Goal: Transaction & Acquisition: Purchase product/service

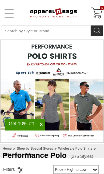
select select "48"
select select "2"
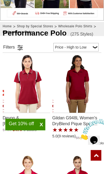
scroll to position [123, 0]
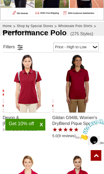
click at [20, 44] on link at bounding box center [20, 47] width 8 height 8
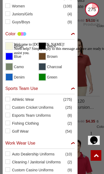
scroll to position [341, 0]
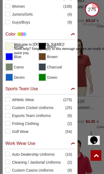
click at [74, 36] on div "Color" at bounding box center [39, 36] width 69 height 8
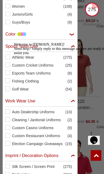
click at [73, 35] on div "Color" at bounding box center [39, 36] width 69 height 8
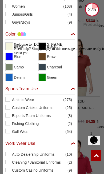
checkbox input "true"
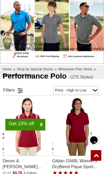
scroll to position [77, 0]
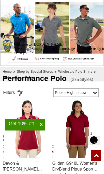
click at [45, 127] on span "X" at bounding box center [41, 125] width 8 height 6
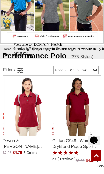
scroll to position [100, 0]
click at [95, 55] on div "Welcome to ApparelnBags.com! Need help? Simply reply to this message and we are…" at bounding box center [60, 49] width 93 height 13
click at [94, 55] on div "Welcome to ApparelnBags.com! Need help? Simply reply to this message and we are…" at bounding box center [60, 49] width 93 height 13
click at [75, 55] on div "Welcome to ApparelnBags.com! Need help? Simply reply to this message and we are…" at bounding box center [60, 49] width 93 height 13
click at [89, 55] on div "Welcome to ApparelnBags.com! Need help? Simply reply to this message and we are…" at bounding box center [60, 49] width 93 height 13
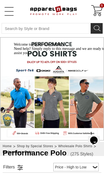
scroll to position [0, 0]
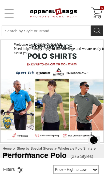
click at [7, 13] on link "Open Left Menu" at bounding box center [9, 14] width 11 height 11
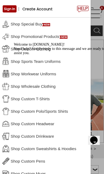
click at [42, 51] on div "Welcome to ApparelnBags.com! Need help? Simply reply to this message and we are…" at bounding box center [60, 49] width 93 height 13
click at [101, 43] on div "Chat attention grabber" at bounding box center [60, 43] width 93 height 0
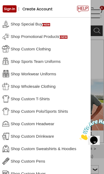
click at [48, 48] on link "Shop Custom Clothing" at bounding box center [45, 49] width 90 height 12
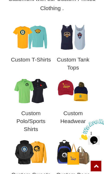
click at [34, 92] on img at bounding box center [30, 91] width 37 height 28
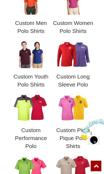
scroll to position [251, 0]
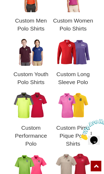
click at [30, 104] on img at bounding box center [30, 106] width 37 height 28
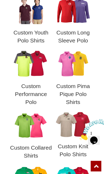
click at [33, 73] on img at bounding box center [30, 64] width 37 height 28
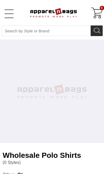
select select "48"
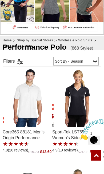
scroll to position [108, 0]
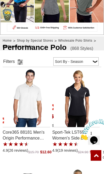
click at [21, 63] on link at bounding box center [20, 62] width 8 height 8
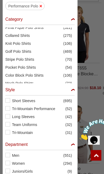
scroll to position [172, 0]
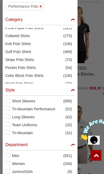
click at [10, 101] on label "Short Sleeves (695)" at bounding box center [39, 101] width 69 height 5
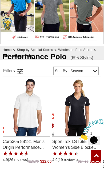
scroll to position [87, 0]
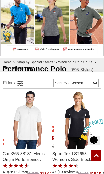
click at [21, 84] on link at bounding box center [20, 83] width 8 height 8
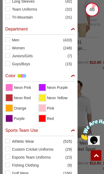
scroll to position [83, 0]
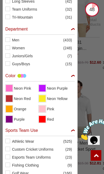
click at [43, 120] on span "View Red" at bounding box center [42, 119] width 7 height 7
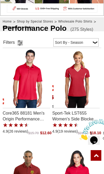
scroll to position [135, 0]
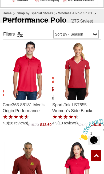
click at [92, 33] on select "Price - Low to High Price - High to Low Reviews Sort By - Season Top Seller" at bounding box center [75, 34] width 45 height 9
select select "1"
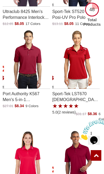
scroll to position [494, 0]
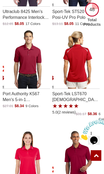
click at [80, 66] on img "Sport-Tek LST670 Ladies Vector Sport-Wick Polo with a 5.0 Star Rating 2Product …" at bounding box center [76, 59] width 47 height 59
click at [86, 66] on img "Sport-Tek LST670 Ladies Vector Sport-Wick Polo with a 5.0 Star Rating 2Product …" at bounding box center [76, 59] width 47 height 59
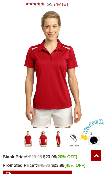
scroll to position [77, 0]
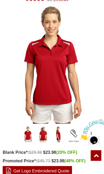
scroll to position [82, 0]
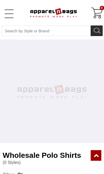
select select "48"
select select "1"
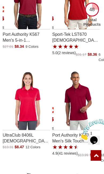
scroll to position [571, 0]
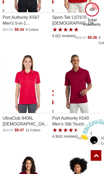
click at [29, 87] on img "UltraClub 8406L Ladies Cool & Dry Sport Two-Tone Polo with a 0.0 Star Rating 0P…" at bounding box center [27, 83] width 47 height 59
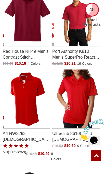
scroll to position [1307, 0]
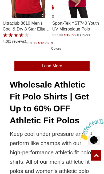
click at [77, 66] on link "Load More" at bounding box center [51, 66] width 75 height 11
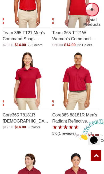
scroll to position [3258, 0]
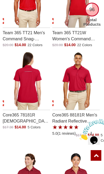
click at [24, 86] on img "Core365 78181R Ladies Radiant Performance Reflective Piping Pique Polo Shirt wi…" at bounding box center [27, 80] width 47 height 59
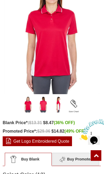
scroll to position [119, 0]
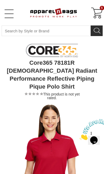
type input "UPDATE CART"
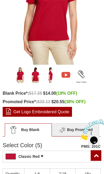
scroll to position [157, 0]
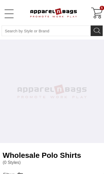
select select "48"
select select "1"
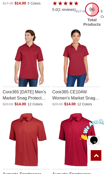
scroll to position [1183, 0]
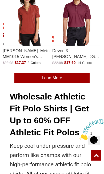
click at [73, 73] on link "Load More" at bounding box center [51, 78] width 75 height 11
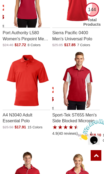
scroll to position [2473, 0]
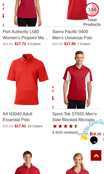
click at [85, 88] on img "Sport-Tek ST655 Mens Side Blocked Micropique Sport-Wick Polo with a 4.9 Star Ra…" at bounding box center [76, 79] width 47 height 59
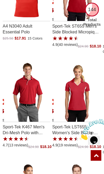
scroll to position [2562, 0]
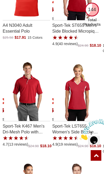
click at [83, 102] on img "Sport-Tek LST655 Womens Side Blocked Micropique Sport-Wick Polo with a 4.9 Star…" at bounding box center [76, 91] width 47 height 59
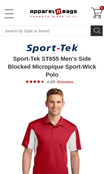
type input "UPDATE CART"
type input "See Next 12 Reviews"
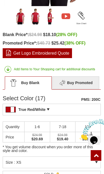
scroll to position [202, 0]
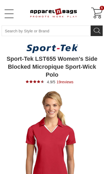
type input "UPDATE CART"
type input "See Next 12 Reviews"
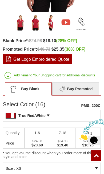
scroll to position [206, 0]
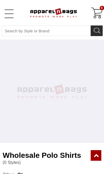
select select "48"
select select "1"
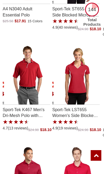
scroll to position [396, 0]
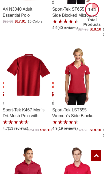
click at [31, 83] on img "Sport-Tek K467 Mens Dri-Mesh Polo with Tipped Collar and Piping with a 4.7 Star…" at bounding box center [27, 75] width 47 height 59
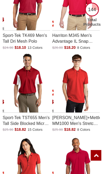
scroll to position [572, 0]
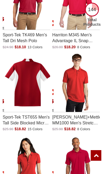
click at [35, 97] on img "Sport-Tek TST655 Mens Tall Side Blocked Micro Pique Polo with a 0.0 Star Rating…" at bounding box center [27, 82] width 47 height 59
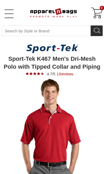
type input "See Next 12 Reviews"
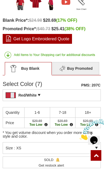
scroll to position [206, 0]
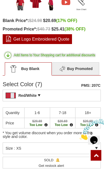
click at [42, 126] on td "$20.69 Too Low Price is so low that you have to Price is so low that Sport-Tek …" at bounding box center [36, 123] width 25 height 10
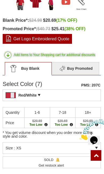
click at [48, 124] on td "$20.69 Too Low Price is so low that you have to Price is so low that Sport-Tek …" at bounding box center [36, 123] width 25 height 10
click at [47, 125] on span "Price is so low that you have to Price is so low that Sport-Tek doesn't allow u…" at bounding box center [45, 124] width 3 height 3
click at [81, 96] on div "Red/White PMS: 207C Pantone Matching System (PMS), a proprietary color system u…" at bounding box center [52, 96] width 98 height 12
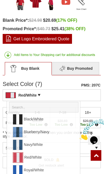
scroll to position [0, 0]
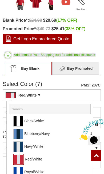
click at [71, 151] on link "Navy/White" at bounding box center [60, 147] width 73 height 10
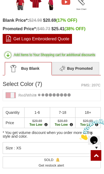
click at [36, 159] on div "SOLD Get notified when this item will be back in stock Get restock alert" at bounding box center [52, 163] width 98 height 12
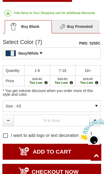
scroll to position [252, 0]
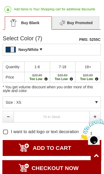
click at [95, 103] on div "Size : XS" at bounding box center [52, 103] width 98 height 12
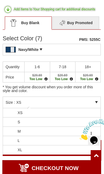
click at [77, 140] on li "L" at bounding box center [51, 140] width 97 height 9
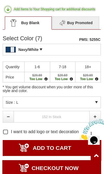
click at [94, 117] on link at bounding box center [94, 117] width 11 height 12
type input "1"
click at [64, 149] on input "ADD TO CART" at bounding box center [52, 148] width 98 height 16
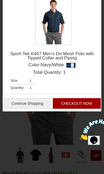
scroll to position [1, 0]
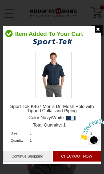
click at [98, 29] on img at bounding box center [97, 29] width 7 height 7
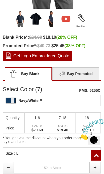
scroll to position [190, 0]
click at [76, 103] on div "Navy/White PMS: 5255C Pantone Matching System (PMS), a proprietary color system…" at bounding box center [52, 101] width 98 height 12
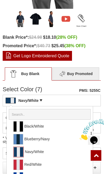
click at [50, 165] on link "Red/White" at bounding box center [60, 165] width 73 height 10
type input "ADD TO CART"
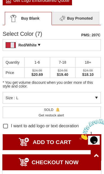
scroll to position [246, 0]
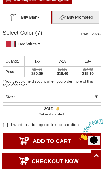
click at [90, 109] on div "SOLD Get notified when this item will be back in stock Get restock alert" at bounding box center [52, 111] width 98 height 12
click at [94, 96] on div "Size : L" at bounding box center [52, 97] width 98 height 12
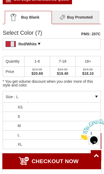
click at [82, 126] on li "M" at bounding box center [51, 125] width 97 height 9
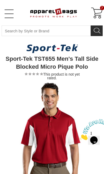
type input "UPDATE CART"
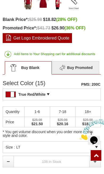
scroll to position [211, 0]
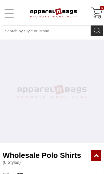
select select "48"
select select "1"
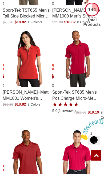
scroll to position [679, 0]
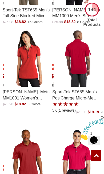
click at [83, 71] on img "Sport-Tek ST685 Mens PosiCharge Micro-Mesh Colorblock Polo with a 5.0 Star Rati…" at bounding box center [76, 57] width 47 height 59
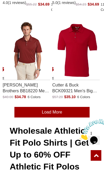
scroll to position [2158, 0]
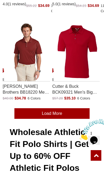
click at [81, 109] on link "Load More" at bounding box center [51, 113] width 75 height 11
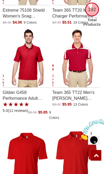
scroll to position [3748, 0]
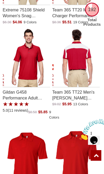
click at [82, 62] on img "Team 365 TT22 Mens Victor Performance Polo Shirt with a 0.0 Star Rating 0Produc…" at bounding box center [76, 57] width 47 height 59
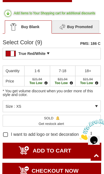
scroll to position [250, 0]
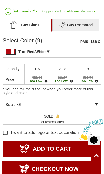
click at [96, 104] on div "Size : XS" at bounding box center [52, 105] width 98 height 12
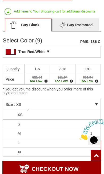
click at [85, 133] on li "M" at bounding box center [51, 133] width 97 height 9
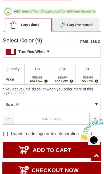
click at [96, 103] on div "Size : M" at bounding box center [52, 105] width 98 height 12
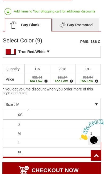
click at [79, 120] on div at bounding box center [93, 129] width 29 height 21
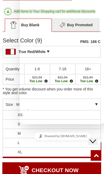
click at [14, 108] on div "Size : M" at bounding box center [52, 105] width 98 height 12
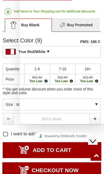
click at [96, 138] on icon "Close Chat This icon closes the chat window." at bounding box center [92, 141] width 6 height 6
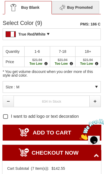
scroll to position [267, 0]
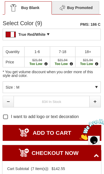
click at [96, 87] on div "Size : M" at bounding box center [52, 88] width 98 height 12
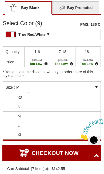
click at [36, 126] on li "L" at bounding box center [51, 125] width 97 height 9
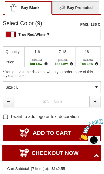
click at [97, 87] on div "Size : L" at bounding box center [52, 88] width 98 height 12
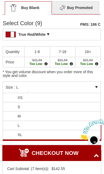
click at [52, 136] on li "XL" at bounding box center [51, 134] width 97 height 9
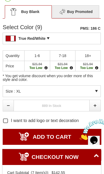
scroll to position [264, 0]
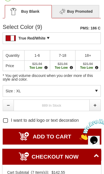
click at [94, 91] on div "Size : XL" at bounding box center [52, 91] width 98 height 12
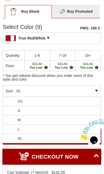
click at [63, 130] on li "L" at bounding box center [51, 129] width 97 height 9
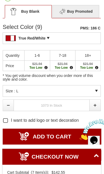
click at [67, 137] on input "ADD TO CART" at bounding box center [52, 137] width 98 height 16
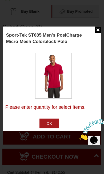
click at [55, 125] on input "OK" at bounding box center [49, 124] width 20 height 10
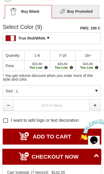
click at [95, 103] on link at bounding box center [94, 106] width 11 height 12
type input "1"
click at [66, 140] on input "ADD TO CART" at bounding box center [52, 137] width 98 height 16
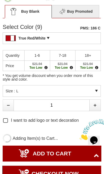
type input "UPDATE CART"
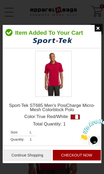
scroll to position [1, 0]
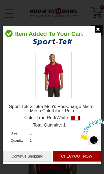
click at [98, 32] on img at bounding box center [97, 29] width 7 height 7
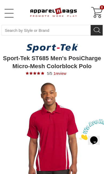
click at [99, 10] on div "8" at bounding box center [96, 12] width 13 height 13
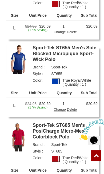
scroll to position [412, 0]
click at [74, 108] on div "Delete" at bounding box center [72, 110] width 10 height 4
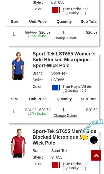
scroll to position [278, 0]
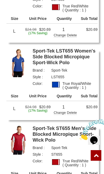
click at [74, 111] on div "Delete" at bounding box center [72, 113] width 10 height 4
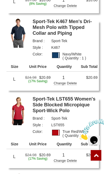
scroll to position [153, 0]
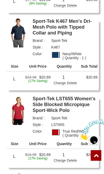
click at [76, 77] on td "$20.69" at bounding box center [86, 79] width 22 height 17
click at [75, 81] on div "Delete" at bounding box center [72, 83] width 10 height 4
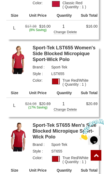
scroll to position [126, 0]
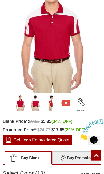
scroll to position [313, 0]
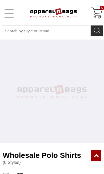
select select "48"
select select "1"
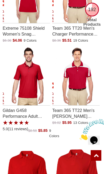
scroll to position [1640, 0]
click at [79, 110] on p "Team 365 TT22 Men's [PERSON_NAME] Performance Polo Shirt" at bounding box center [75, 113] width 47 height 15
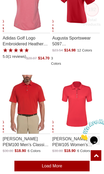
scroll to position [2249, 0]
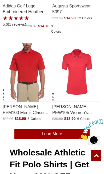
click at [70, 131] on link "Load More" at bounding box center [51, 134] width 75 height 11
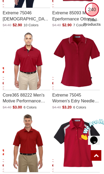
scroll to position [2877, 0]
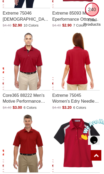
click at [81, 70] on img "Extreme 75045 Womens Edry Needle Out Interlock Polo with a 0.0 Star Rating 0Pro…" at bounding box center [76, 61] width 47 height 59
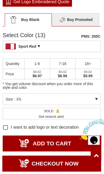
scroll to position [452, 0]
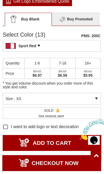
click at [91, 93] on div "Size : XS" at bounding box center [52, 99] width 98 height 12
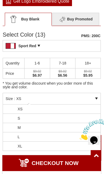
click at [65, 123] on li "M" at bounding box center [51, 127] width 97 height 9
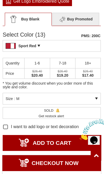
click at [94, 93] on div "Size : M" at bounding box center [52, 99] width 98 height 12
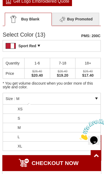
click at [71, 133] on li "L" at bounding box center [51, 137] width 97 height 9
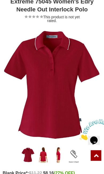
scroll to position [244, 0]
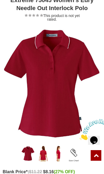
click at [41, 154] on img "Extreme 75045" at bounding box center [43, 154] width 13 height 16
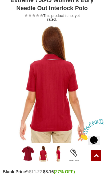
click at [52, 151] on img "Extreme 75045" at bounding box center [58, 154] width 13 height 16
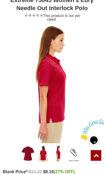
click at [69, 154] on div "Size Chart" at bounding box center [73, 154] width 13 height 17
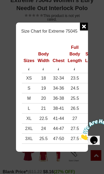
click at [87, 33] on span at bounding box center [82, 28] width 11 height 11
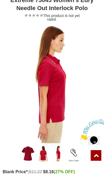
click at [22, 156] on img "Extreme 75045" at bounding box center [28, 154] width 13 height 16
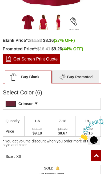
scroll to position [376, 0]
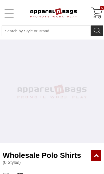
select select "48"
select select "1"
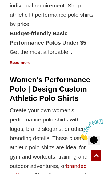
scroll to position [32, 0]
